Goal: Task Accomplishment & Management: Manage account settings

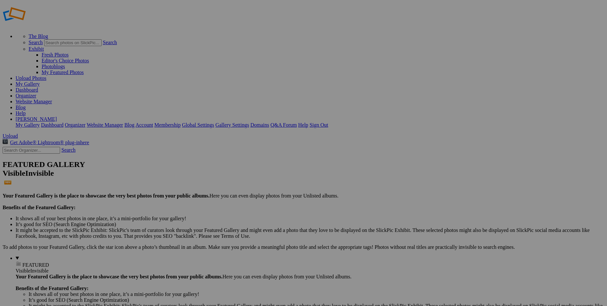
checkbox input "false"
checkbox input "true"
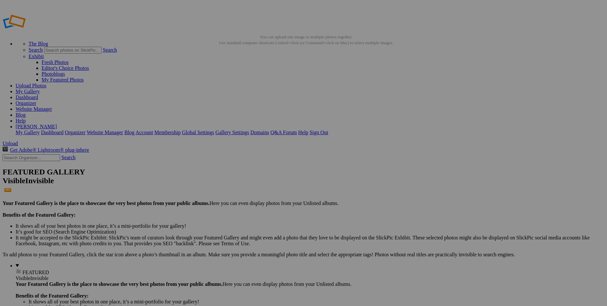
click at [52, 106] on link "Website Manager" at bounding box center [34, 109] width 36 height 6
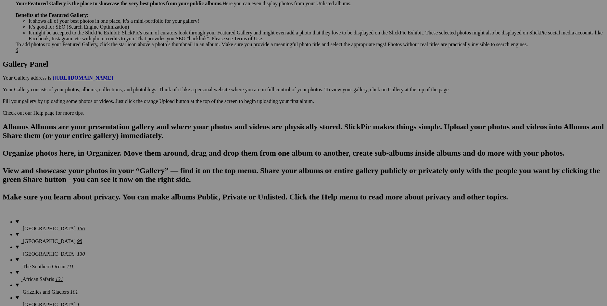
scroll to position [1196, 0]
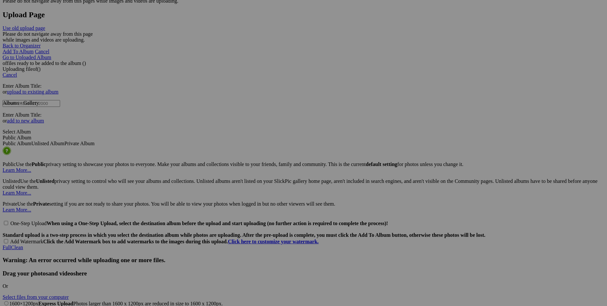
click at [261, 199] on link "Yes" at bounding box center [256, 202] width 7 height 6
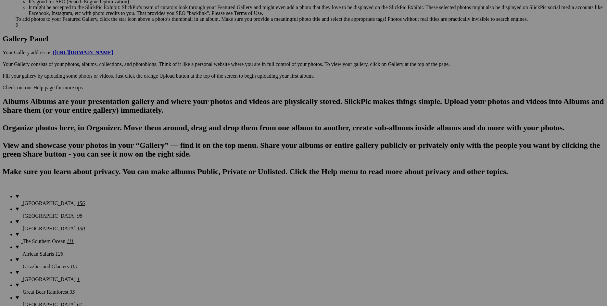
scroll to position [0, 0]
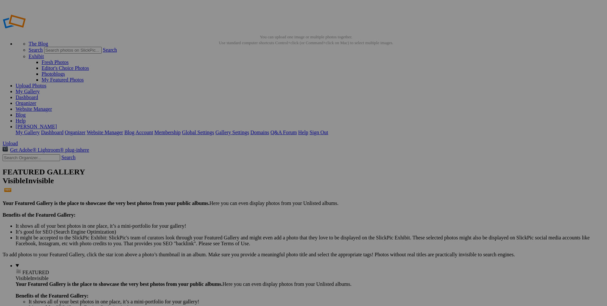
click at [52, 106] on link "Website Manager" at bounding box center [34, 109] width 36 height 6
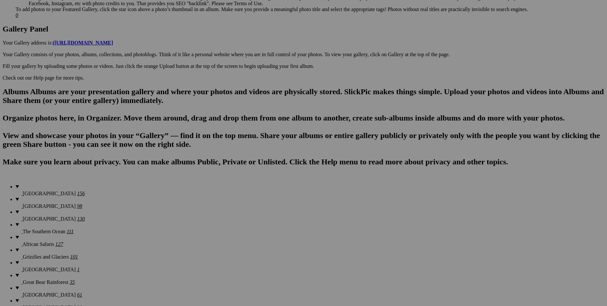
scroll to position [421, 0]
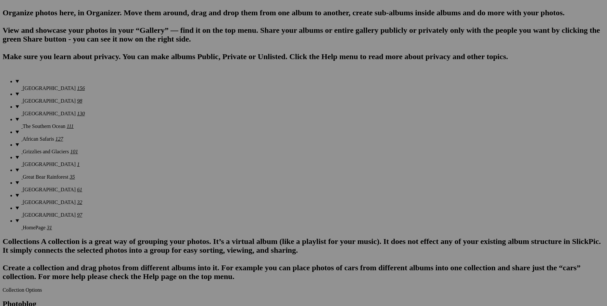
click at [261, 197] on span "Yes" at bounding box center [256, 196] width 7 height 6
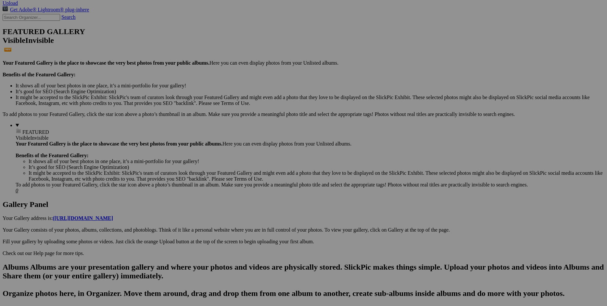
scroll to position [0, 0]
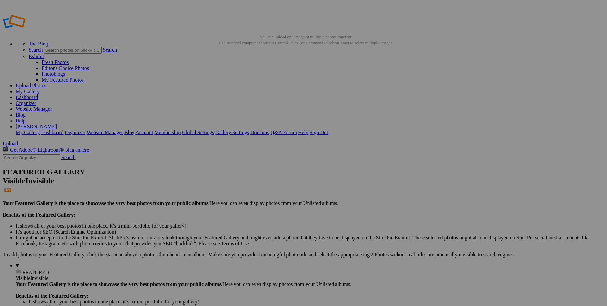
click at [52, 106] on link "Website Manager" at bounding box center [34, 109] width 36 height 6
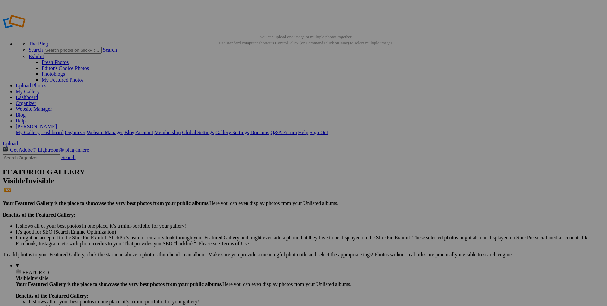
click at [52, 106] on link "Website Manager" at bounding box center [34, 109] width 36 height 6
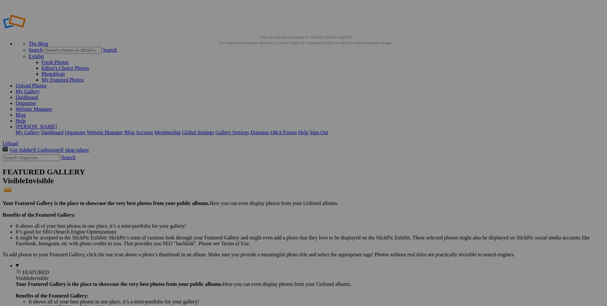
click at [261, 193] on link "Yes" at bounding box center [256, 196] width 7 height 6
click at [52, 106] on link "Website Manager" at bounding box center [34, 109] width 36 height 6
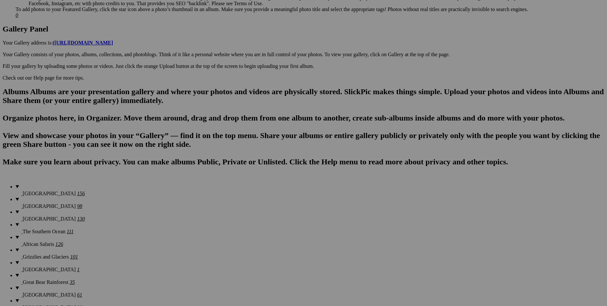
scroll to position [453, 0]
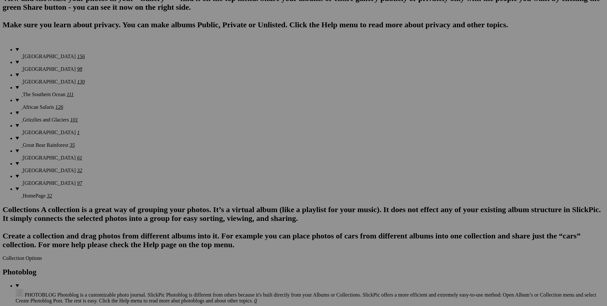
drag, startPoint x: 443, startPoint y: 102, endPoint x: 442, endPoint y: 108, distance: 5.4
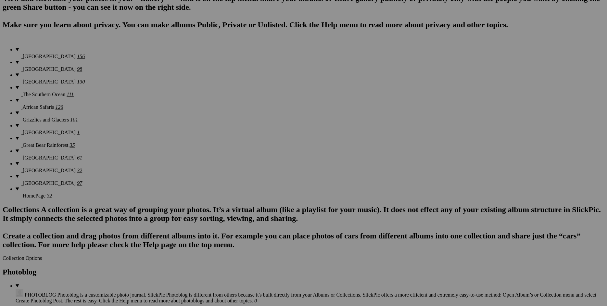
click at [261, 199] on link "Yes" at bounding box center [256, 202] width 7 height 6
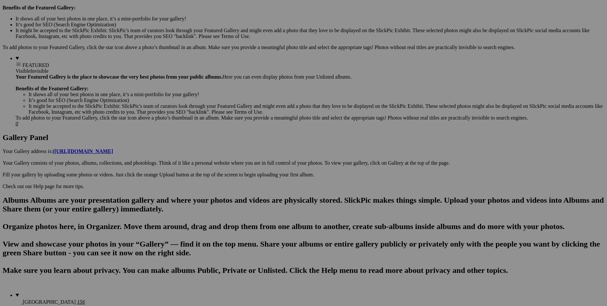
scroll to position [0, 0]
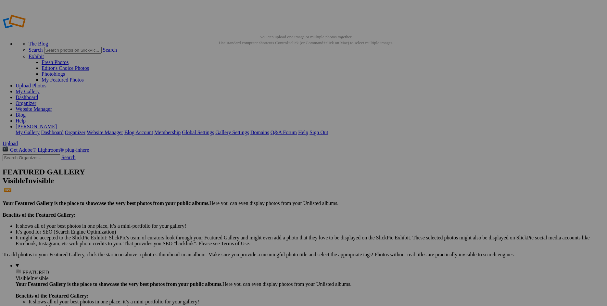
click at [52, 106] on link "Website Manager" at bounding box center [34, 109] width 36 height 6
